Goal: Information Seeking & Learning: Learn about a topic

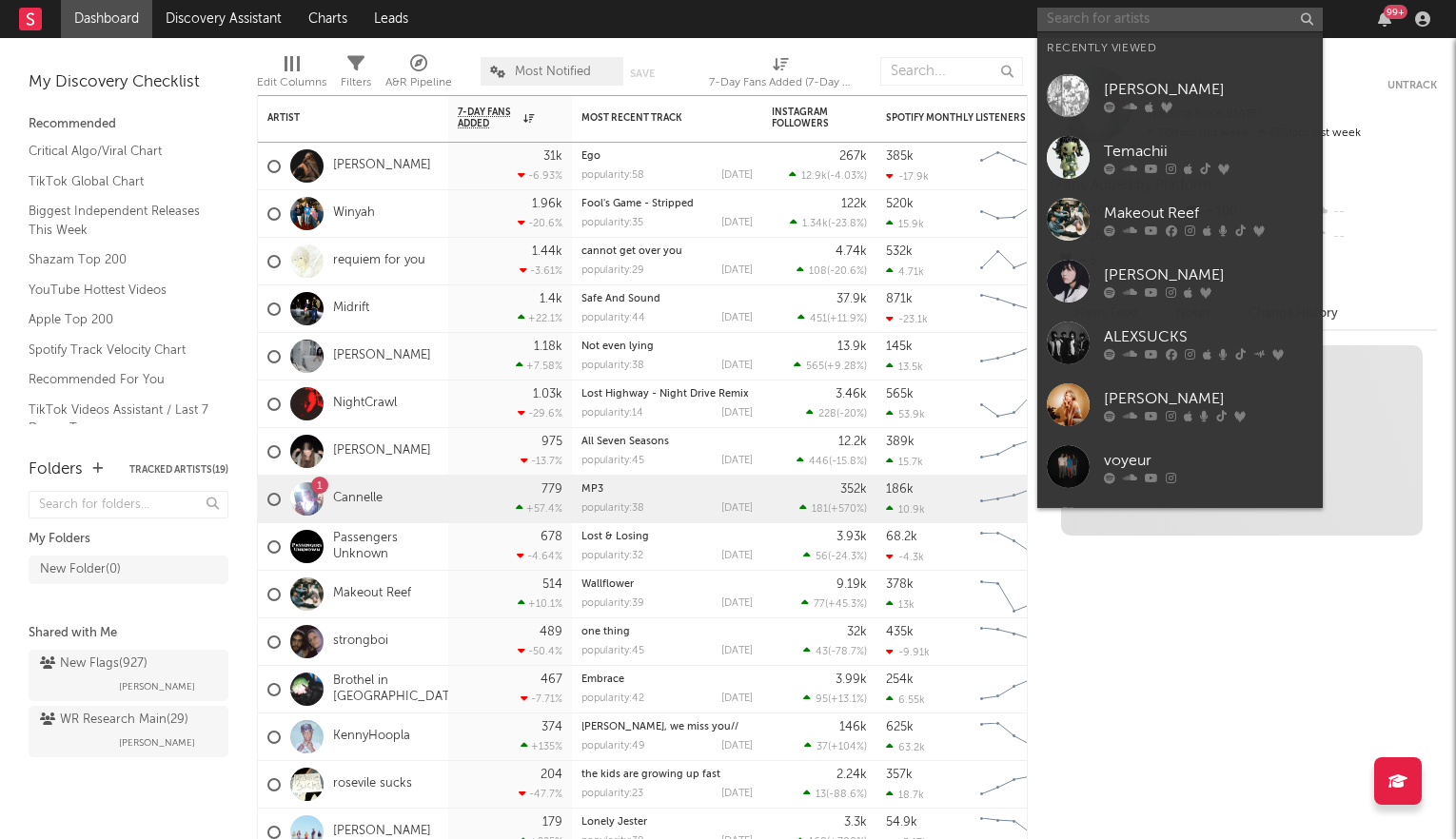
click at [1125, 17] on input "text" at bounding box center [1180, 19] width 286 height 24
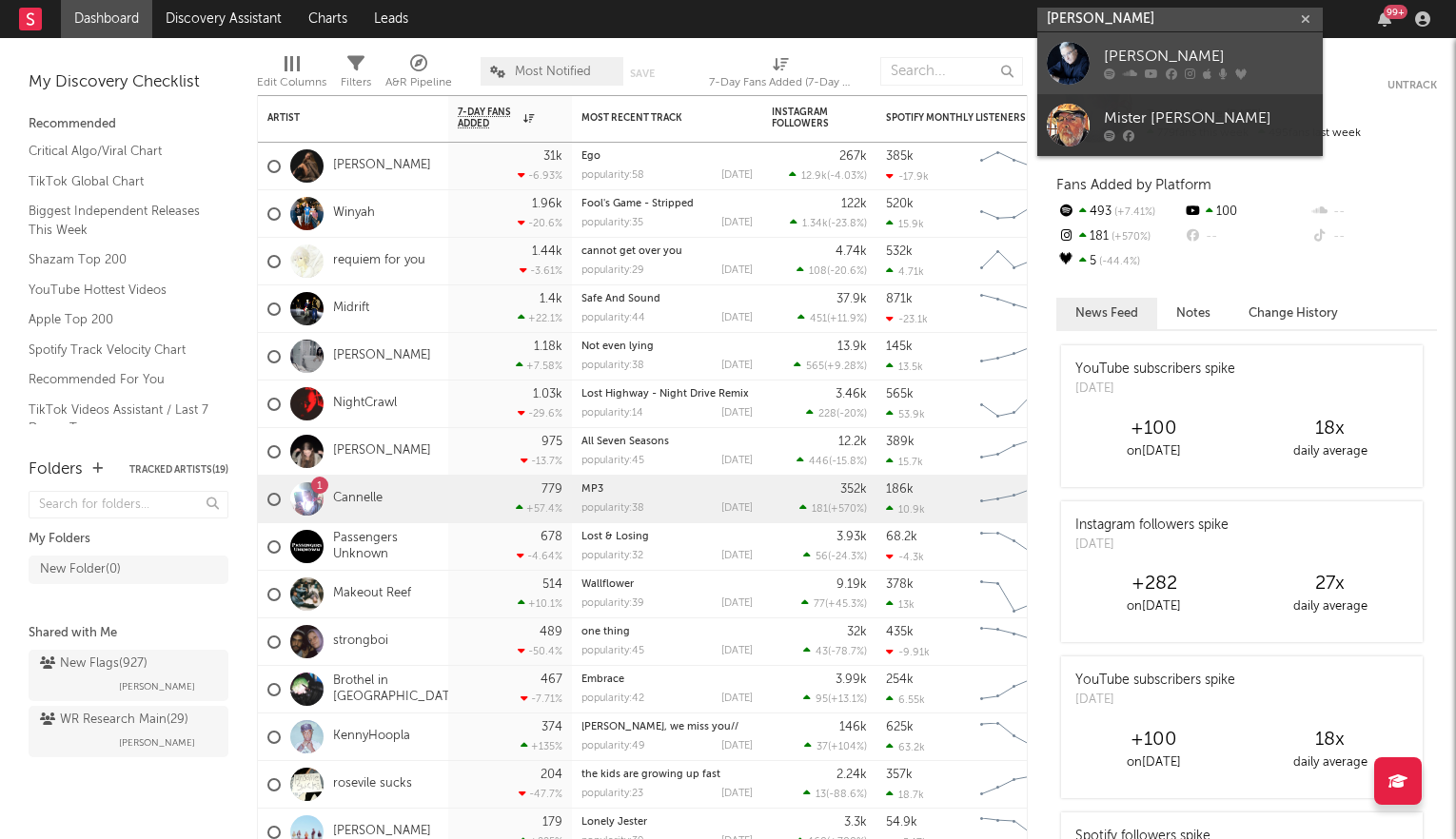
type input "[PERSON_NAME]"
click at [1159, 59] on div "[PERSON_NAME]" at bounding box center [1209, 57] width 210 height 23
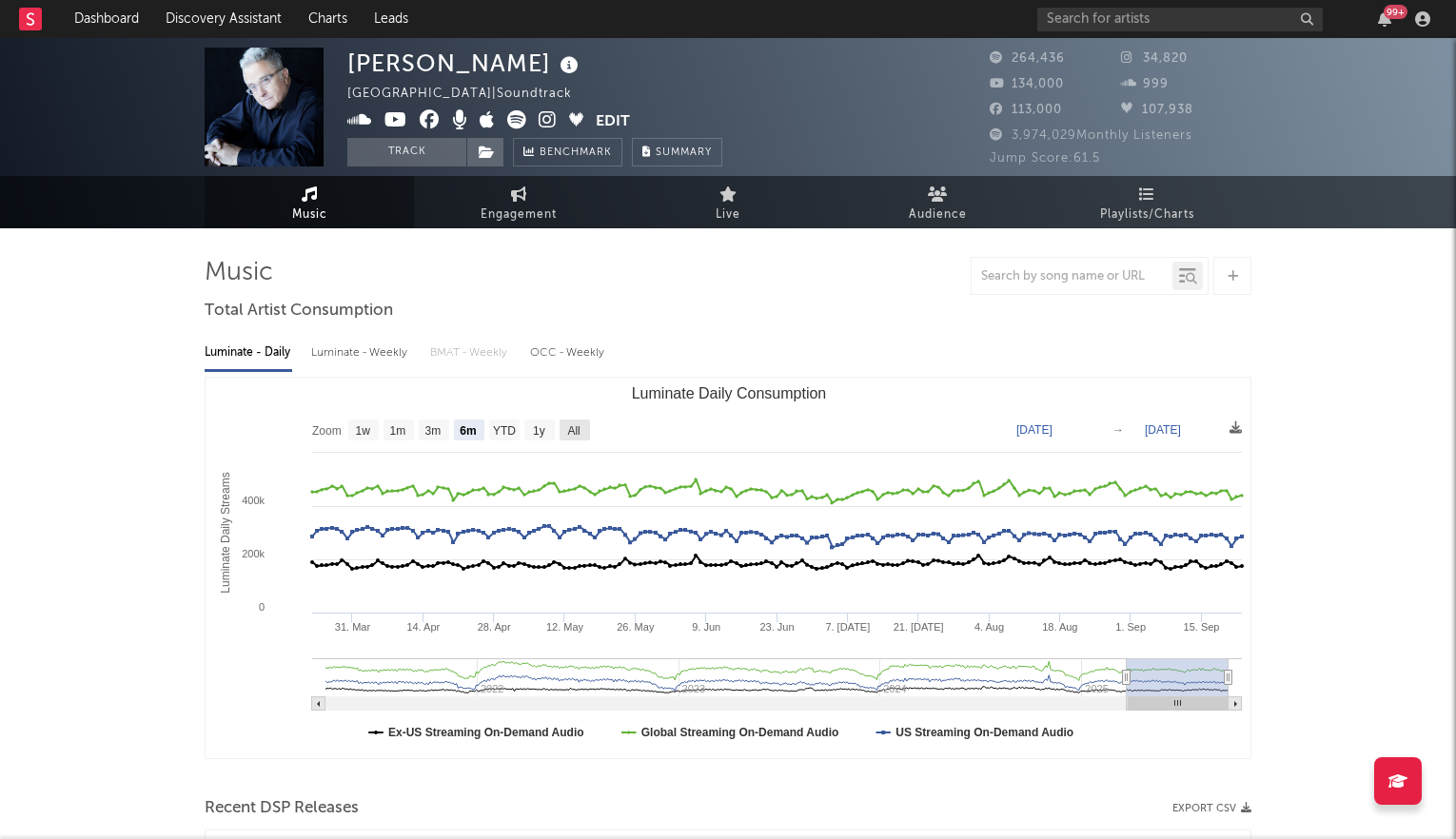
click at [577, 426] on text "All" at bounding box center [574, 431] width 13 height 13
select select "All"
type input "2021-03-31"
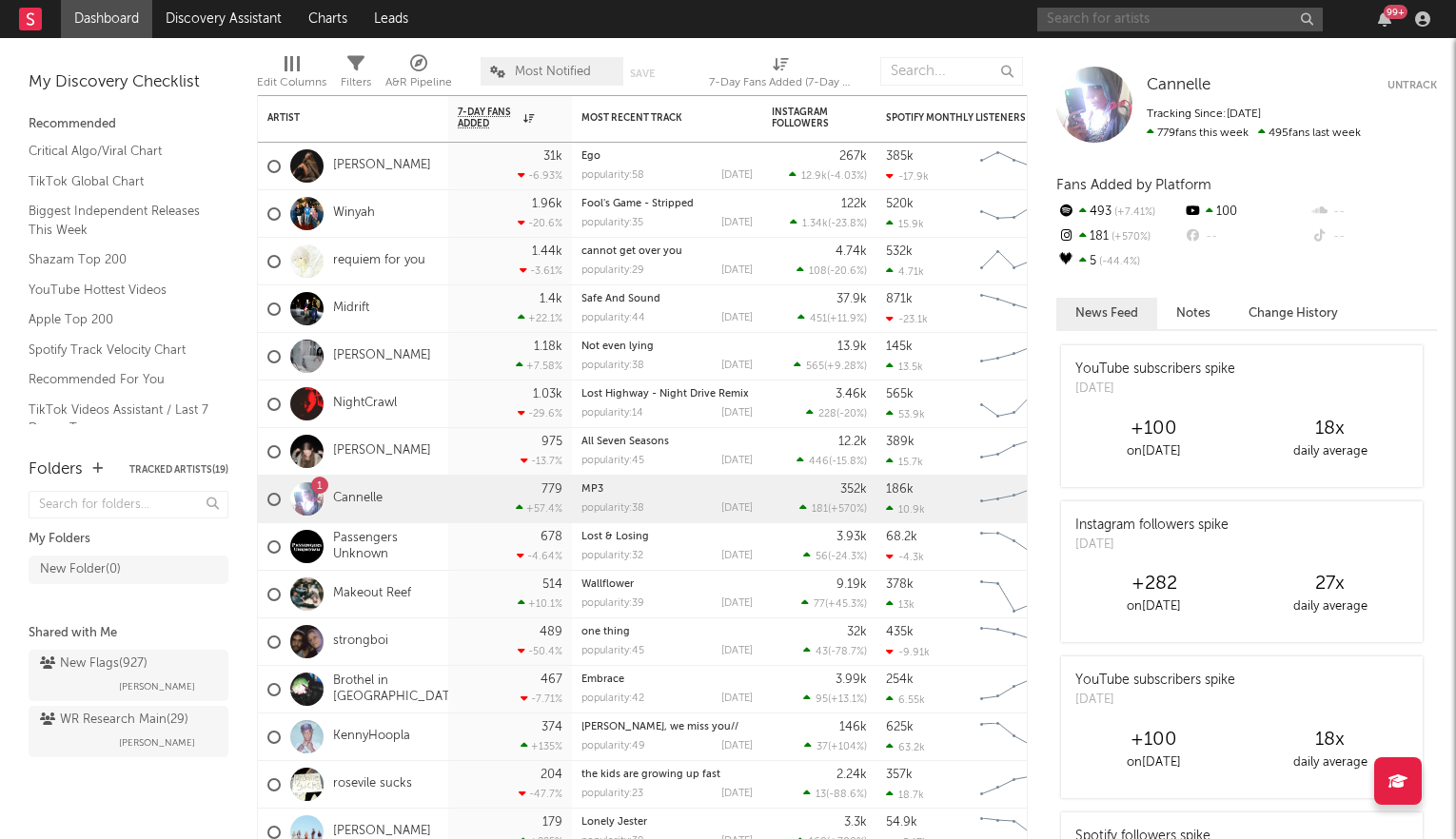
click at [1091, 10] on input "text" at bounding box center [1180, 19] width 286 height 24
click at [1125, 21] on input "quzicee" at bounding box center [1180, 19] width 286 height 24
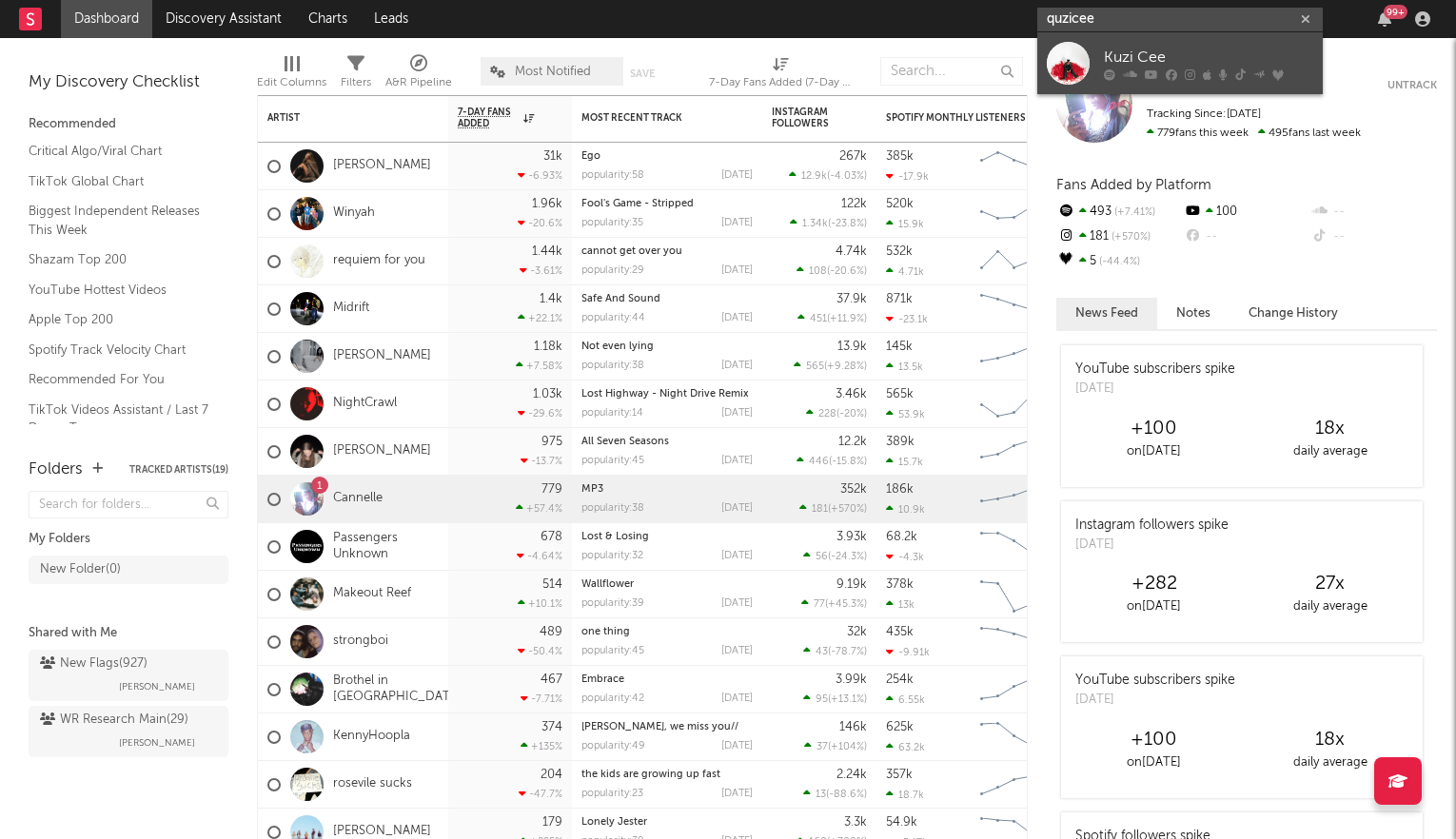
type input "quzicee"
click at [1125, 64] on div "Kuzi Cee" at bounding box center [1209, 57] width 210 height 23
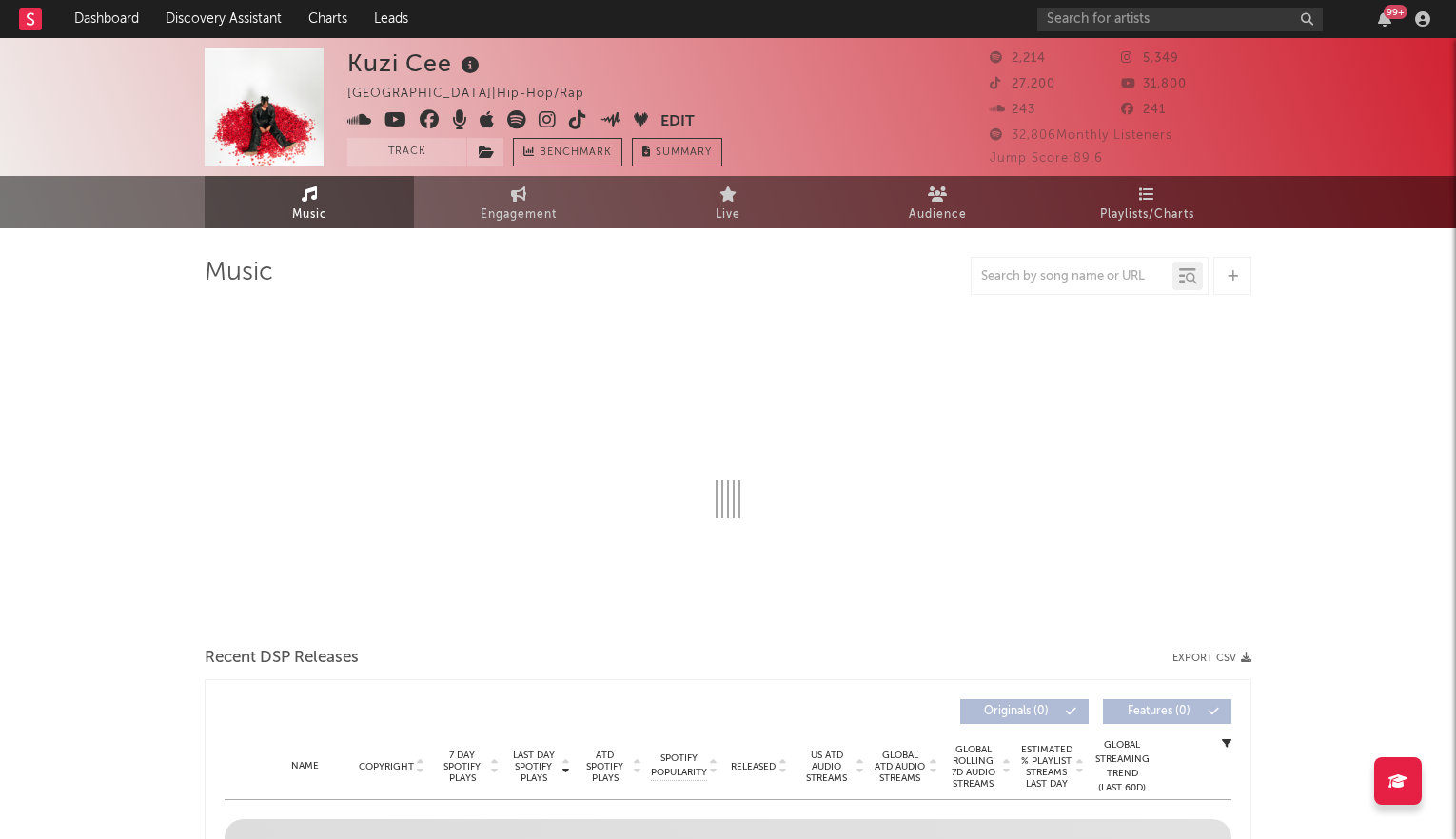
select select "6m"
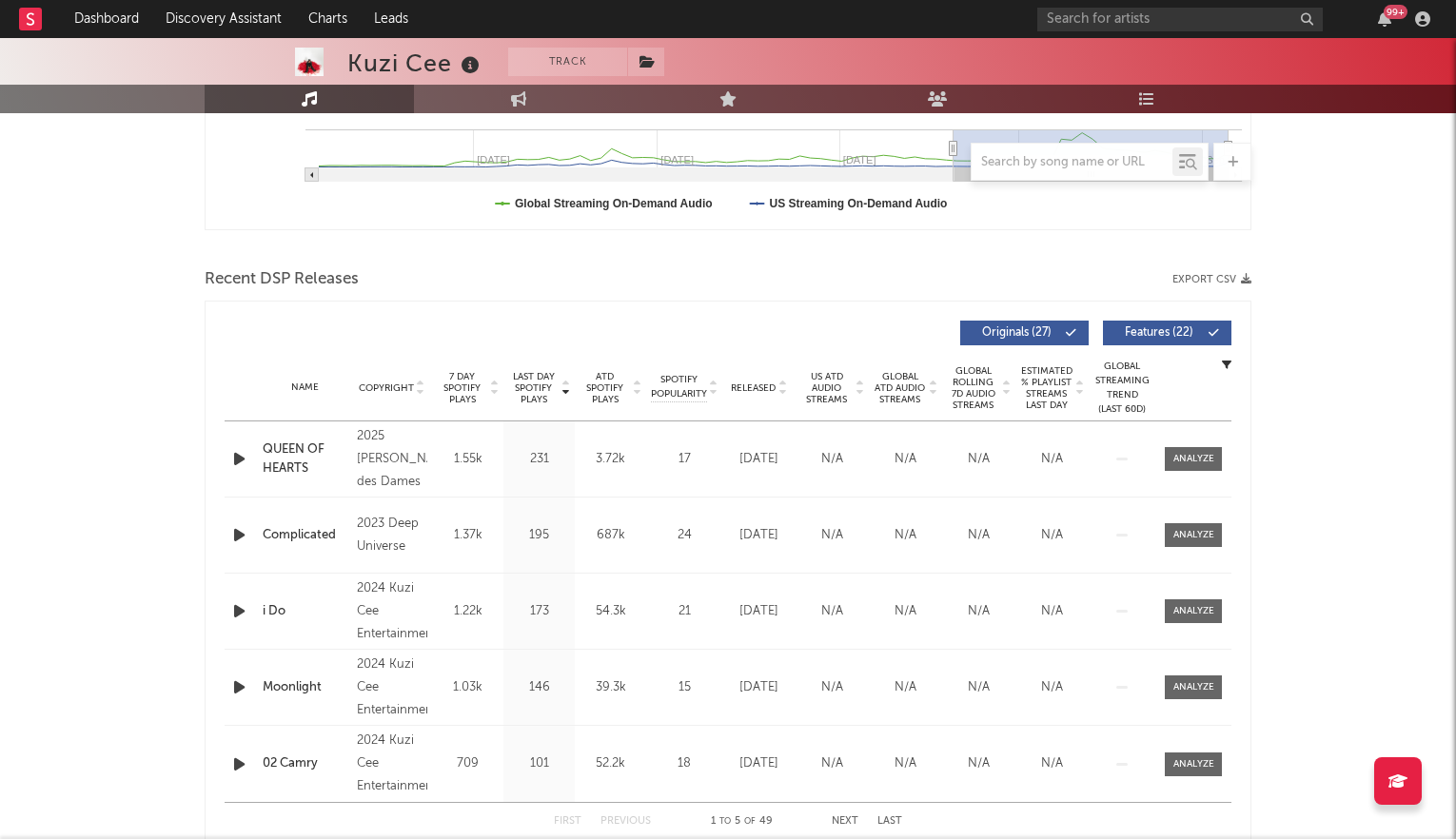
scroll to position [545, 0]
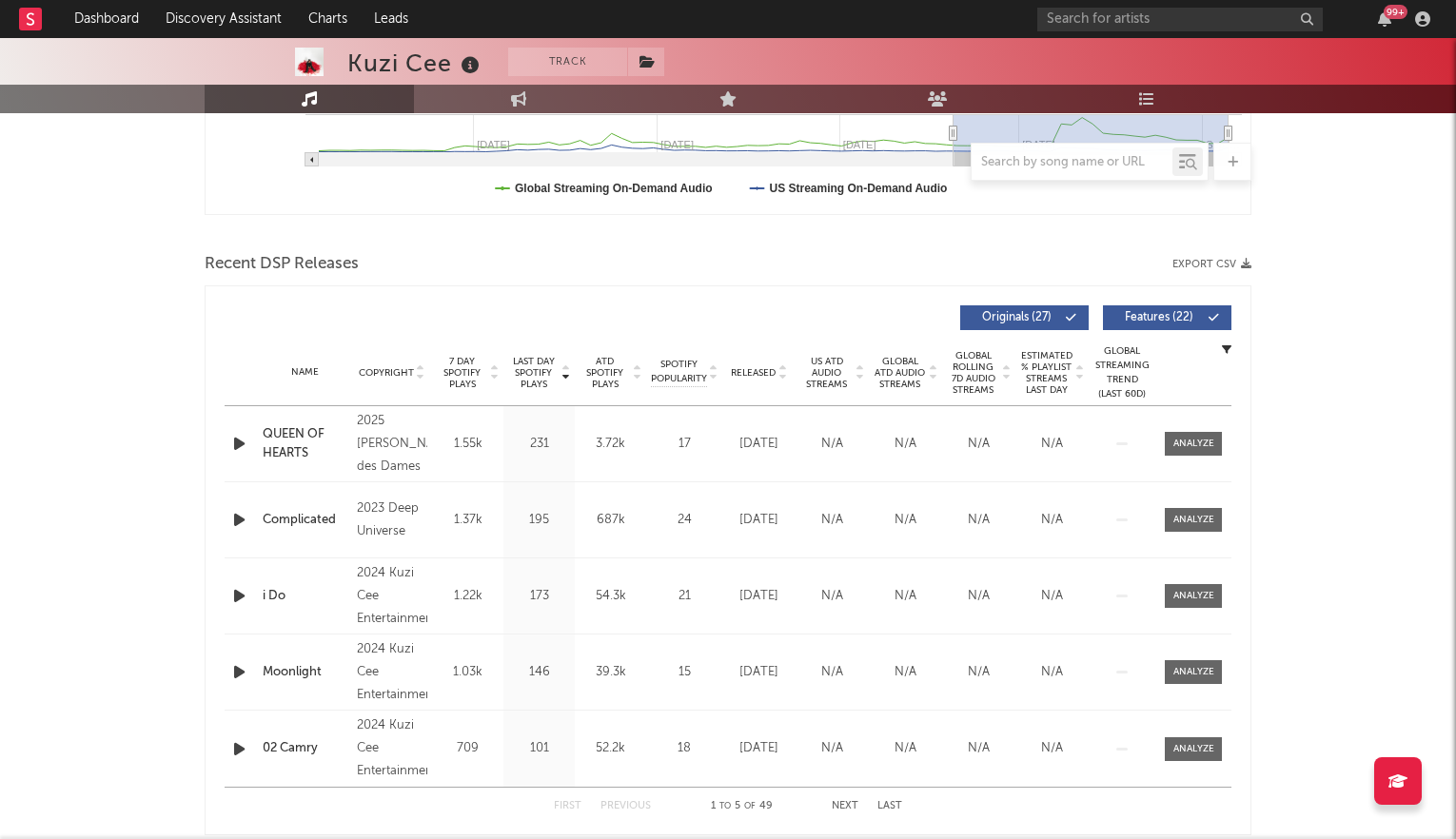
click at [568, 369] on icon at bounding box center [566, 369] width 10 height 8
click at [568, 373] on icon at bounding box center [566, 377] width 10 height 8
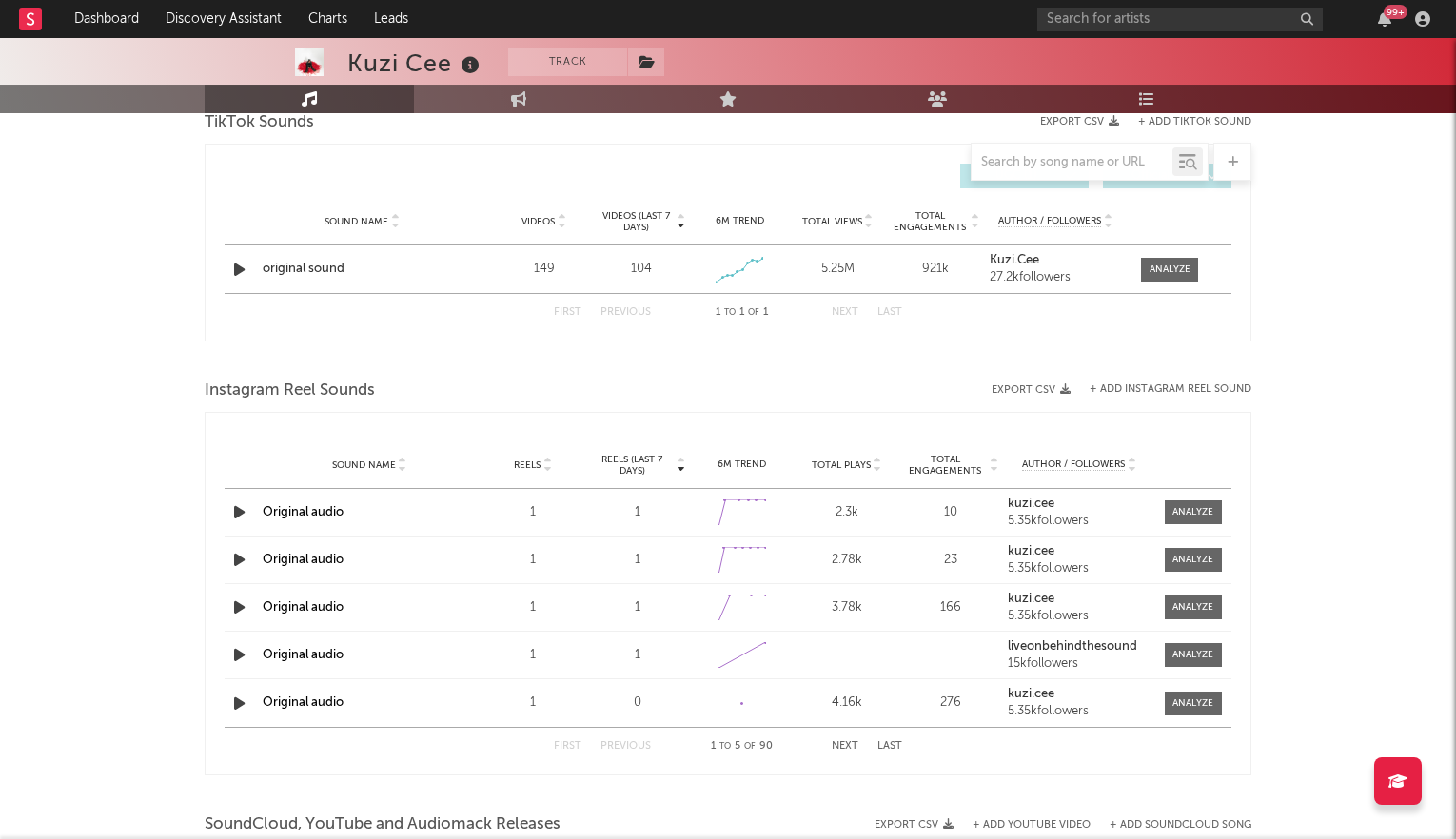
scroll to position [1311, 0]
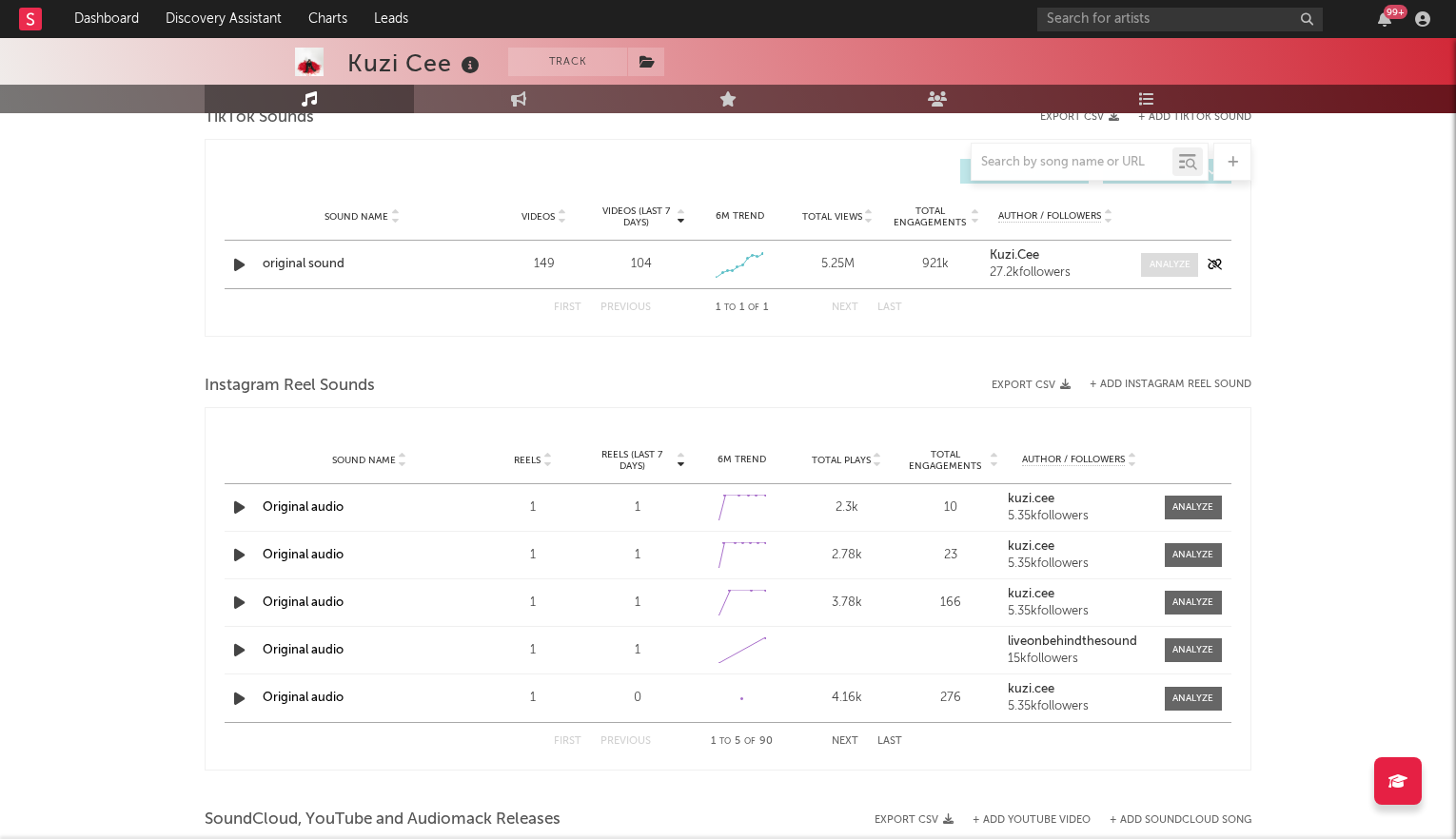
click at [1174, 269] on span at bounding box center [1169, 265] width 57 height 24
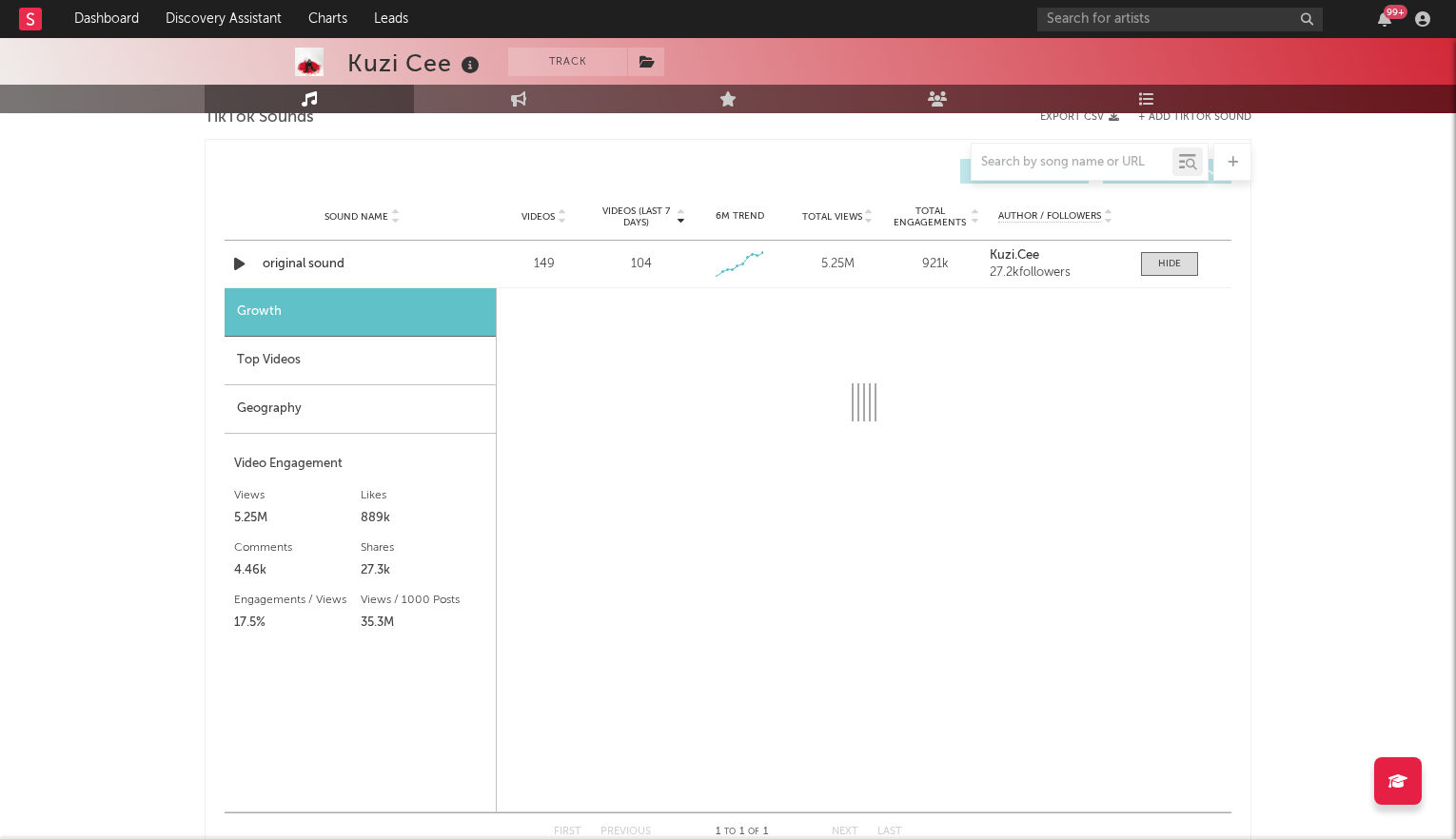
select select "1w"
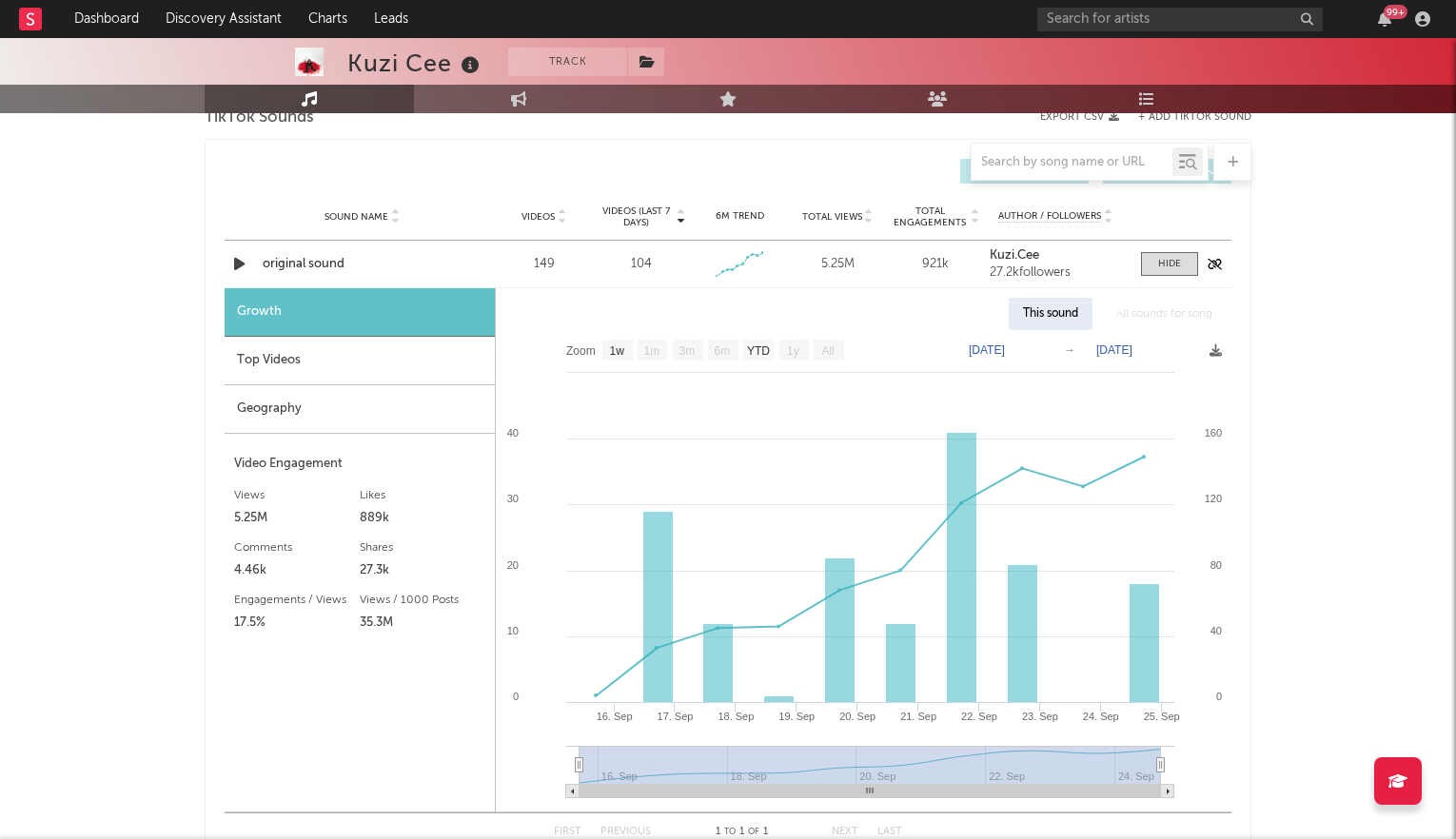
click at [289, 265] on div "original sound" at bounding box center [362, 265] width 199 height 19
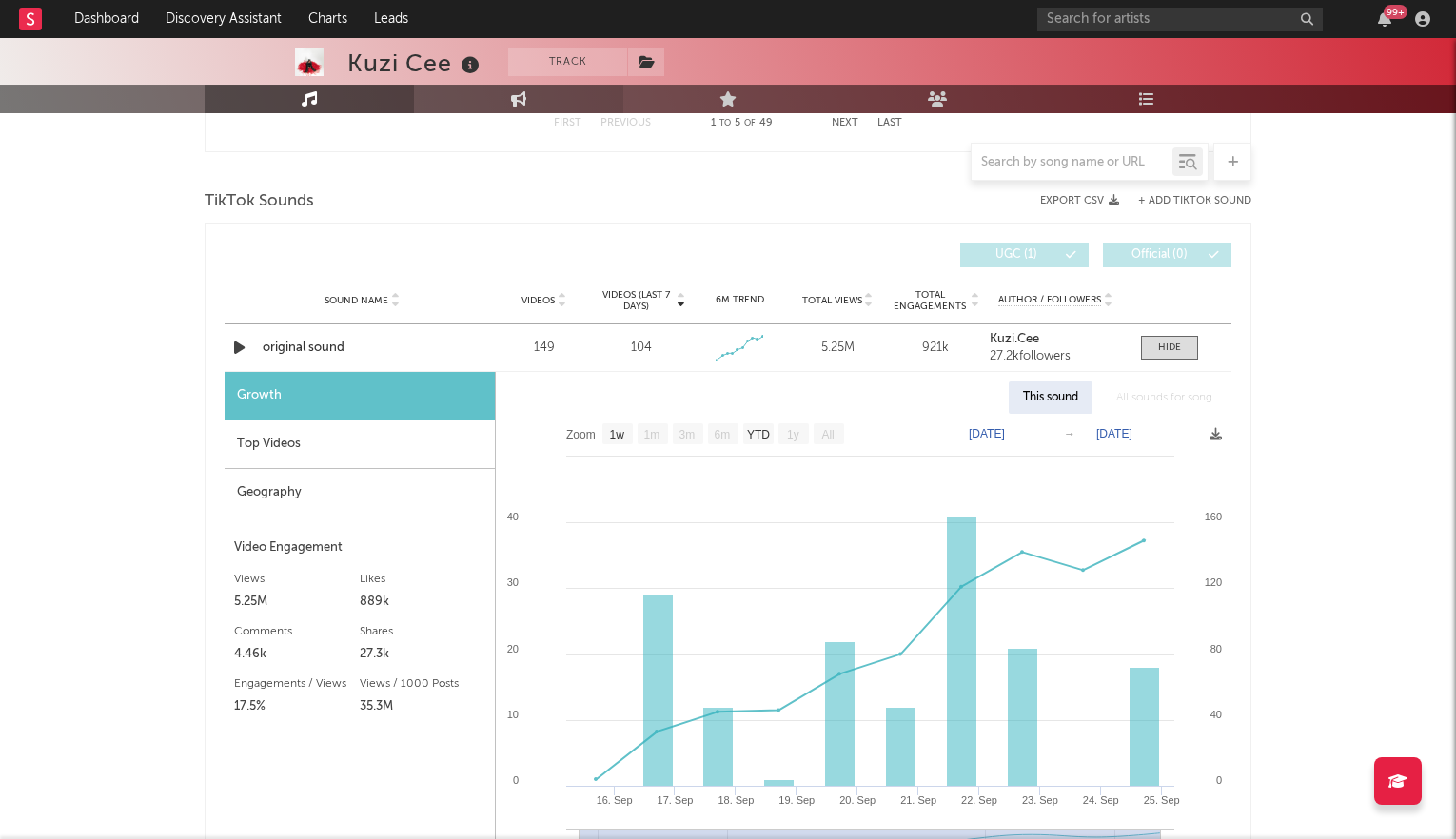
click at [538, 93] on link "Engagement" at bounding box center [519, 99] width 210 height 29
select select "1w"
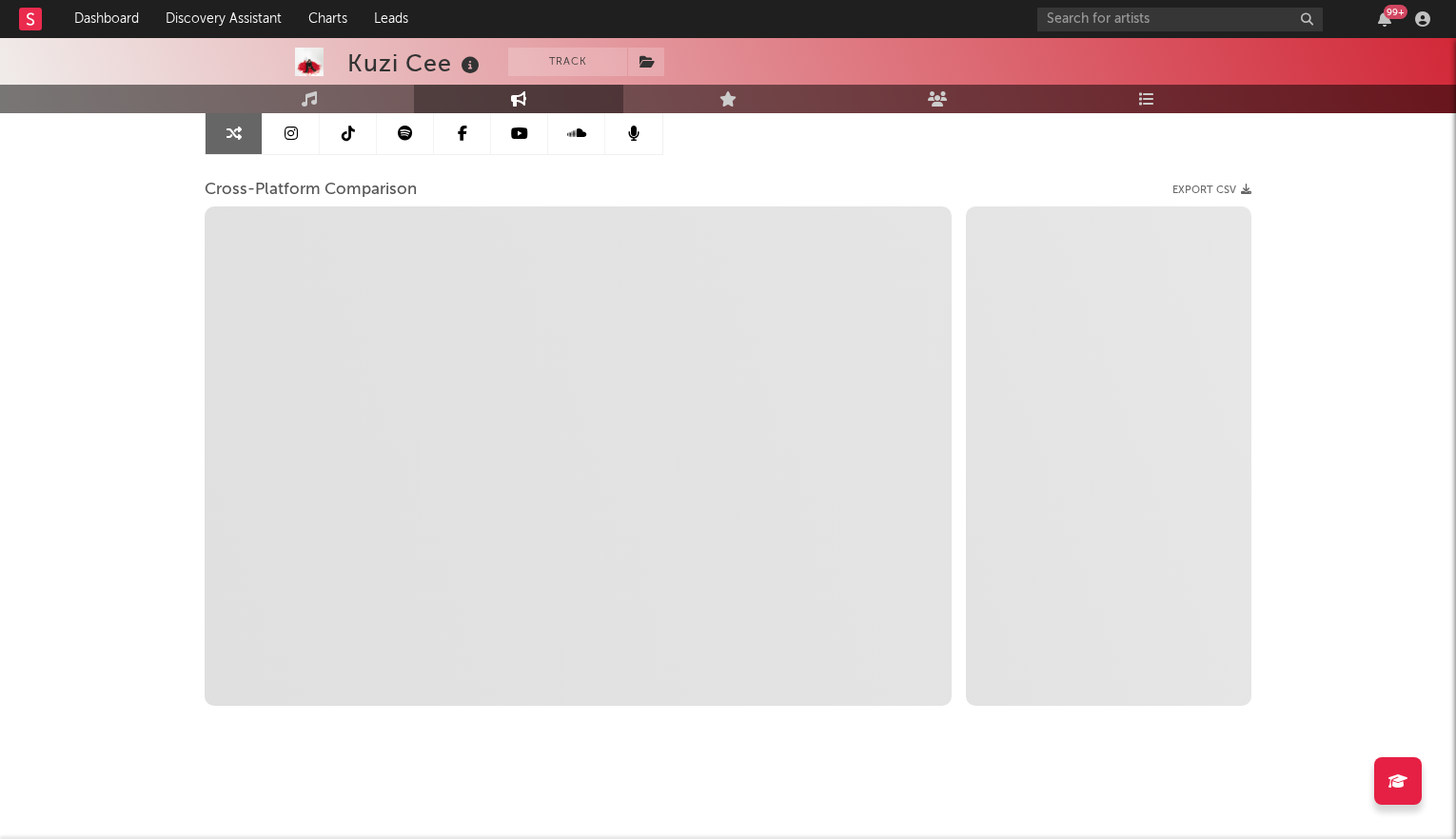
scroll to position [196, 0]
select select "1m"
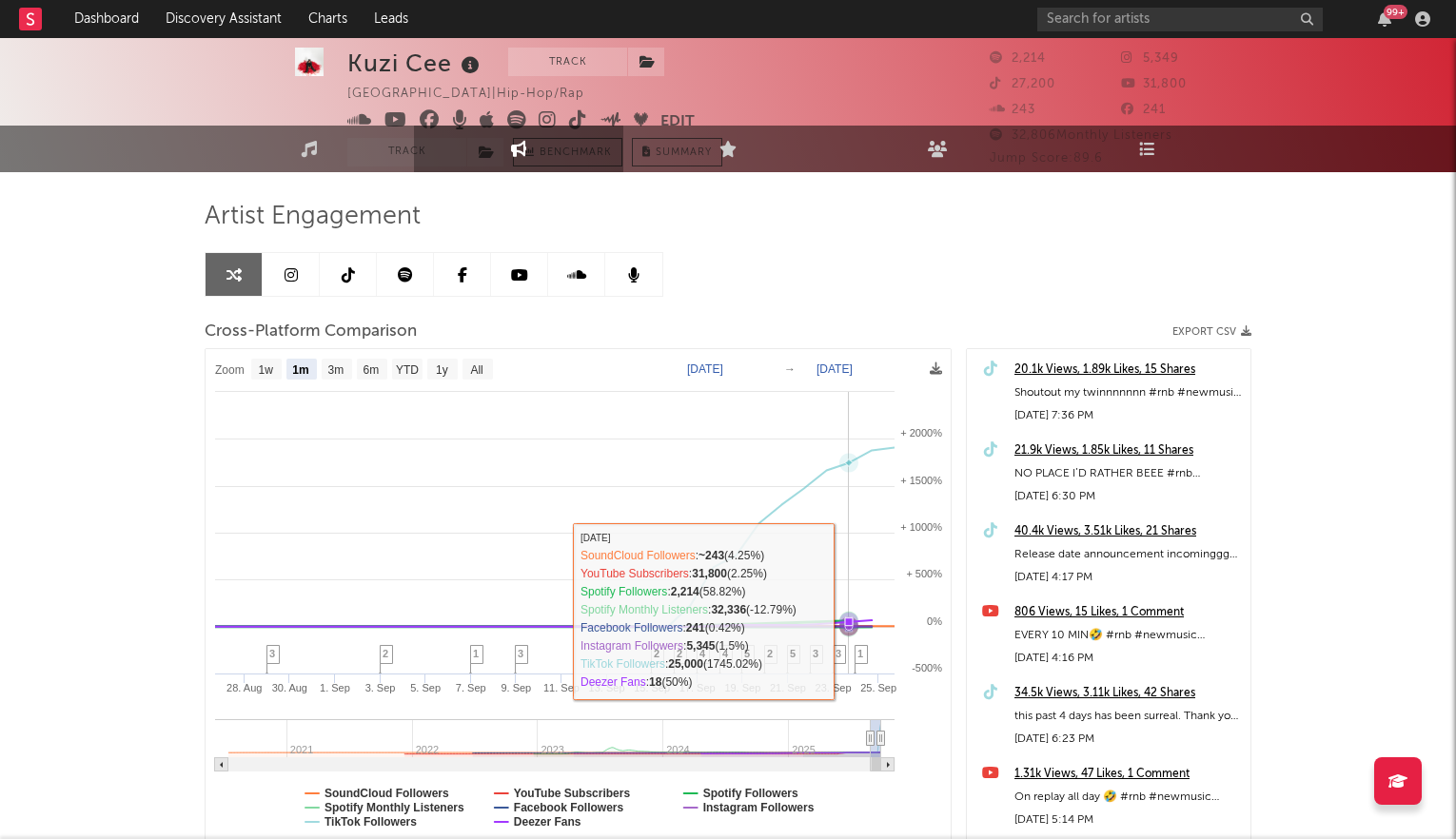
scroll to position [0, 0]
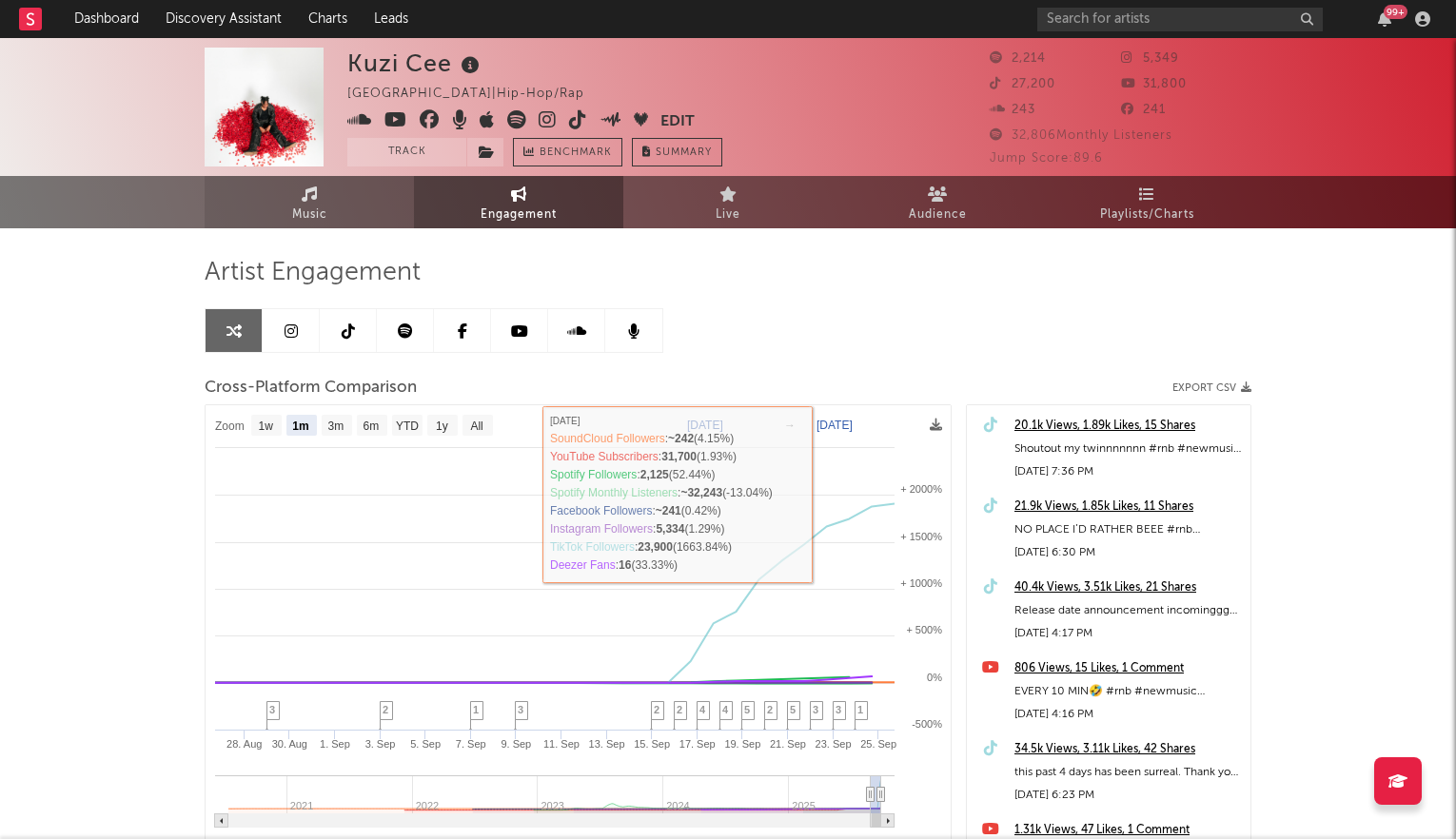
click at [308, 207] on span "Music" at bounding box center [310, 216] width 36 height 23
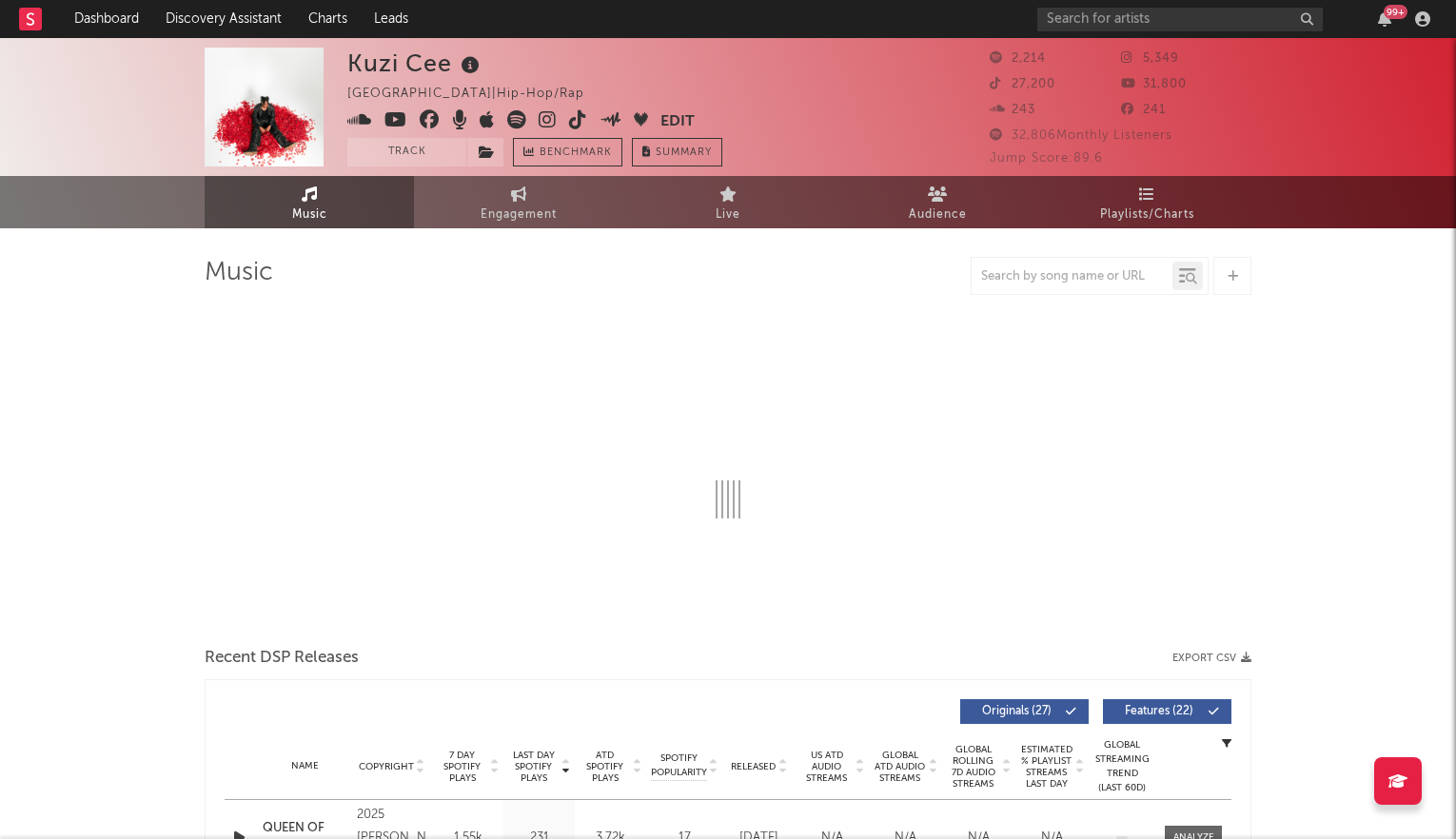
select select "6m"
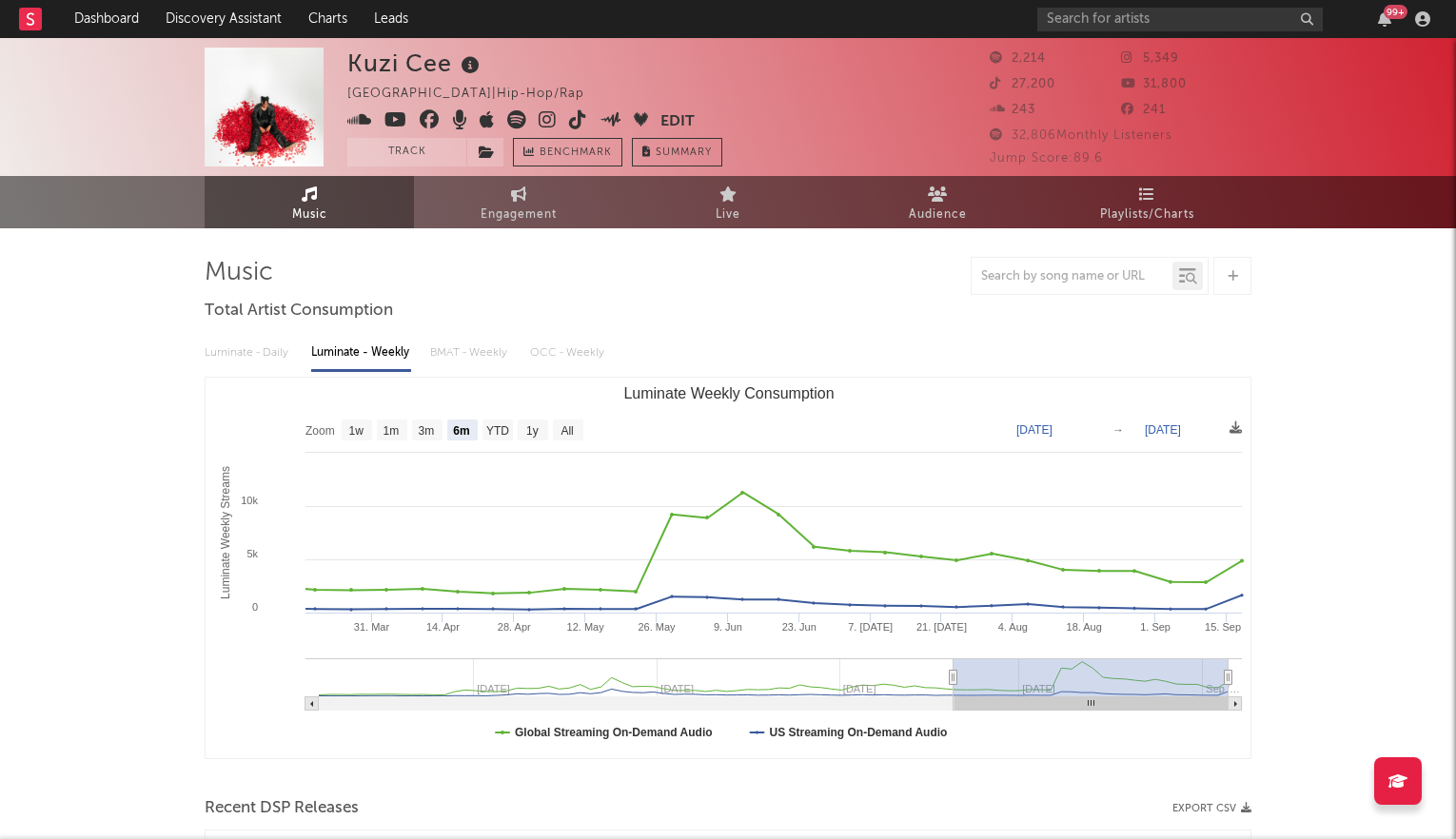
click at [552, 122] on icon at bounding box center [548, 120] width 18 height 19
